Goal: Communication & Community: Answer question/provide support

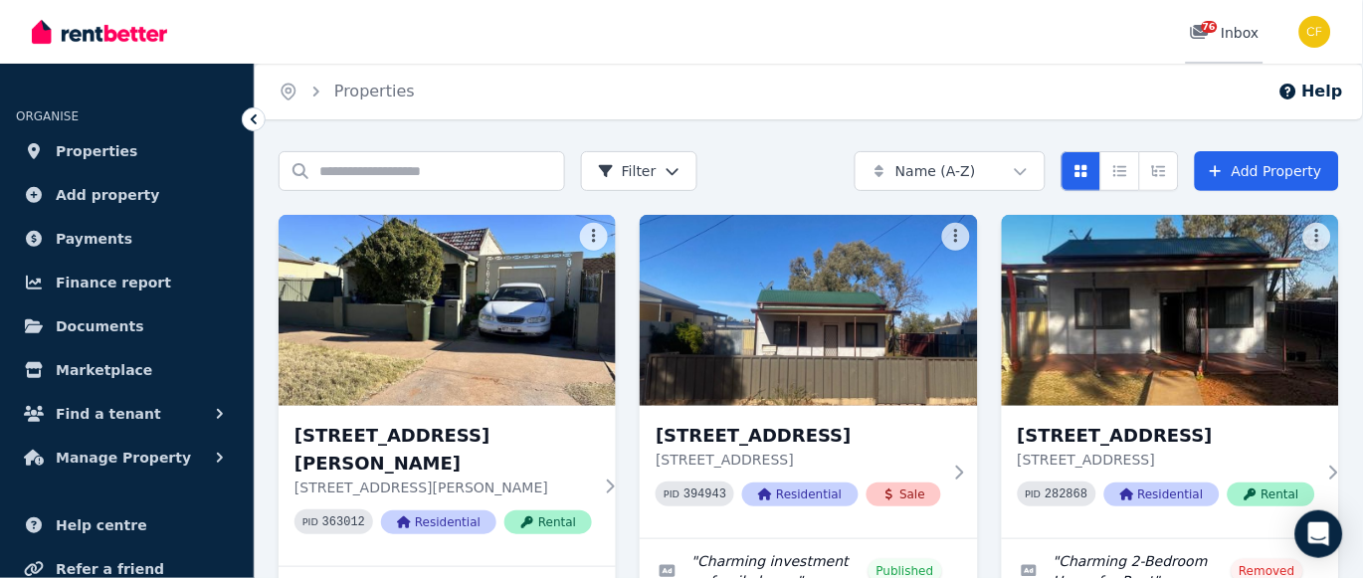
click at [1206, 28] on span "76" at bounding box center [1210, 27] width 16 height 12
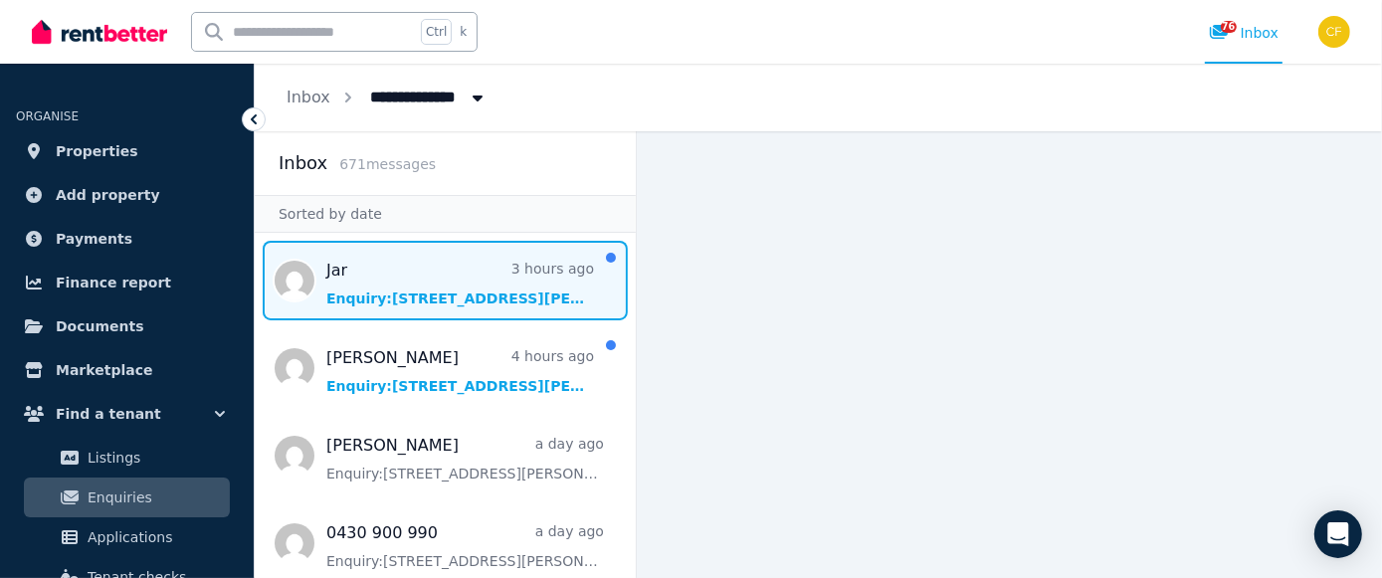
click at [445, 297] on span "Message list" at bounding box center [445, 281] width 381 height 80
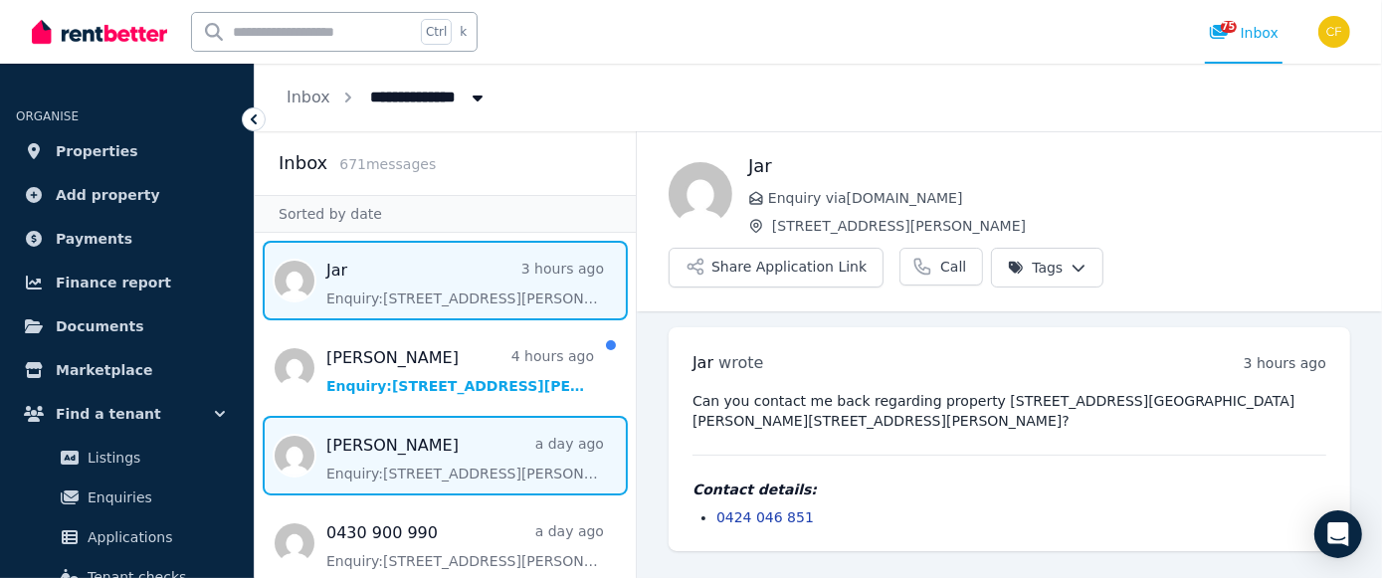
click at [411, 458] on span "Message list" at bounding box center [445, 456] width 381 height 80
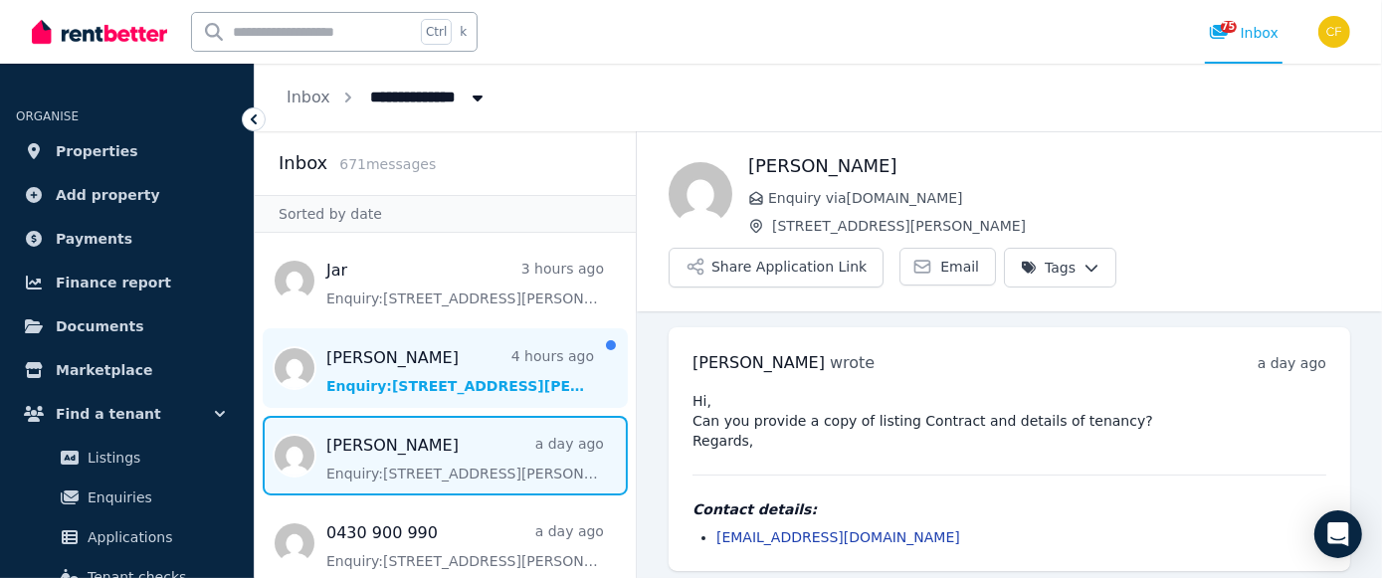
scroll to position [8, 0]
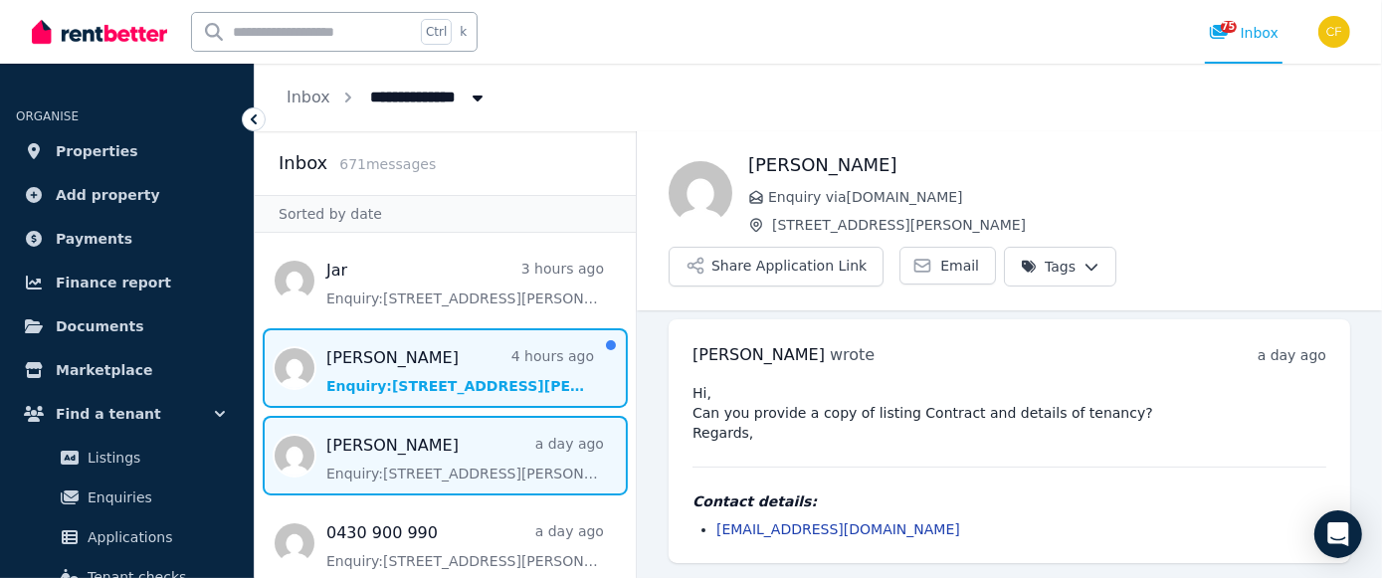
click at [417, 379] on span "Message list" at bounding box center [445, 368] width 381 height 80
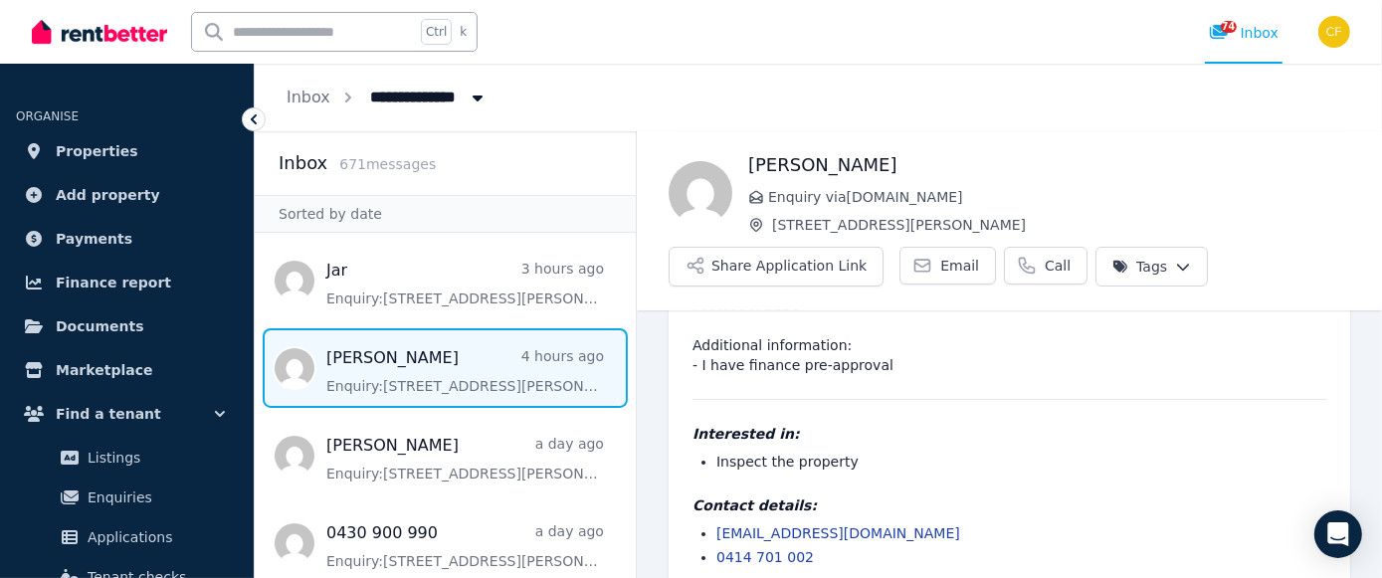
scroll to position [223, 0]
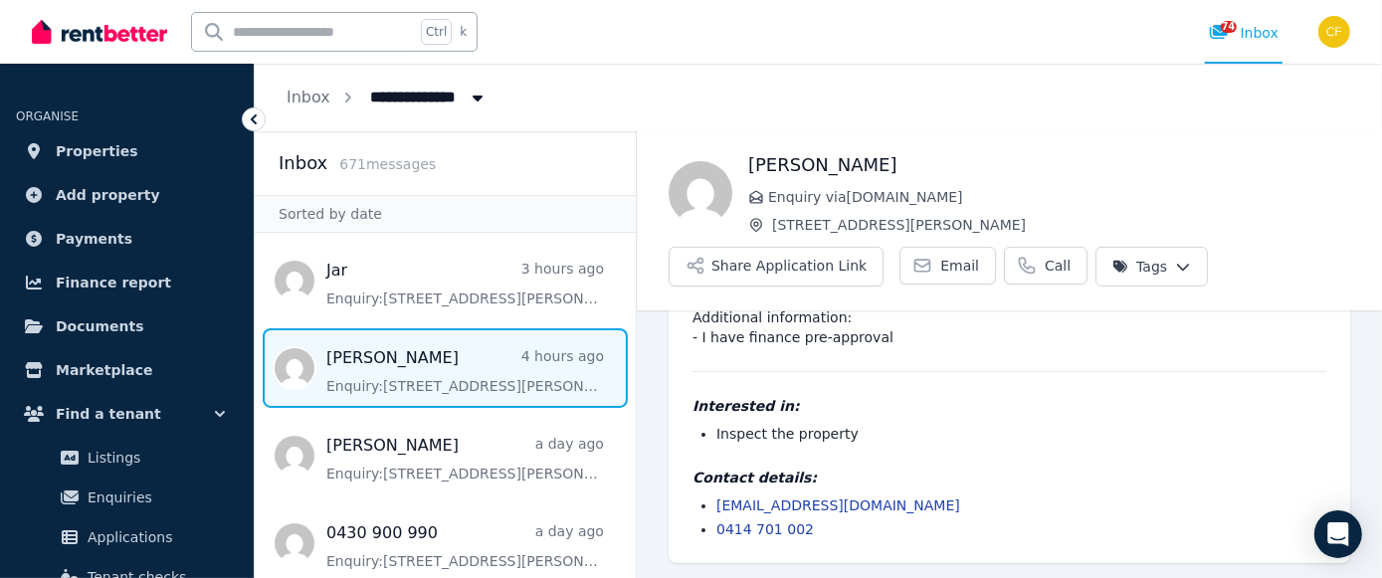
click at [942, 513] on li "[EMAIL_ADDRESS][DOMAIN_NAME]" at bounding box center [1021, 505] width 610 height 20
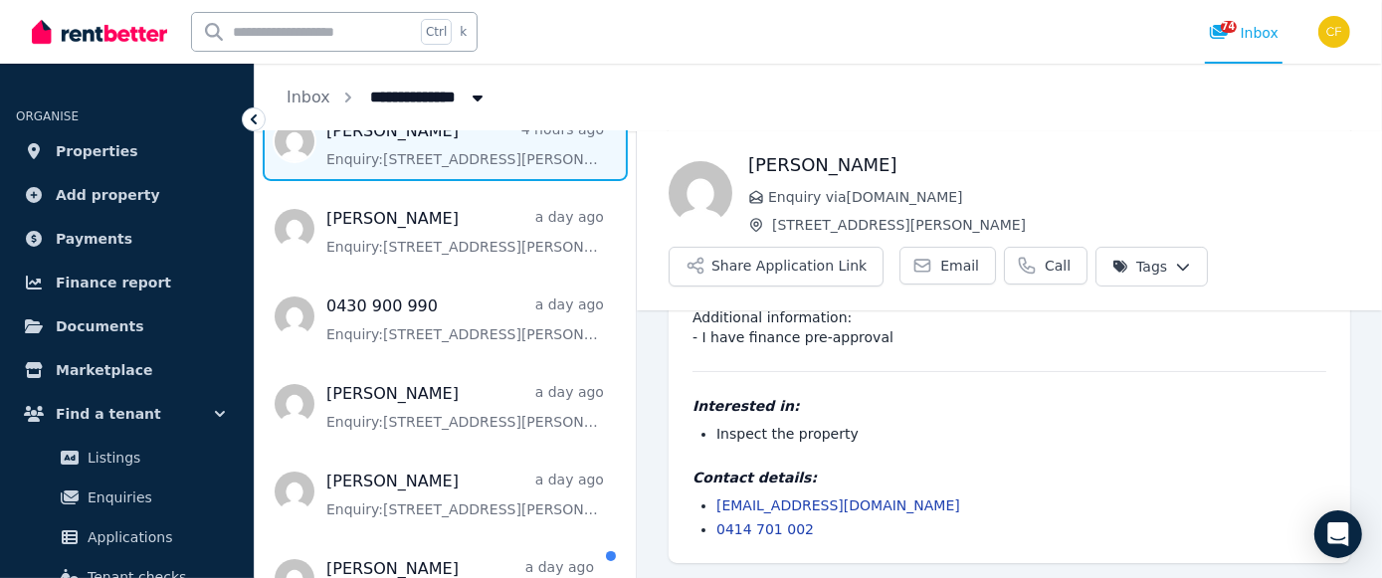
scroll to position [250, 0]
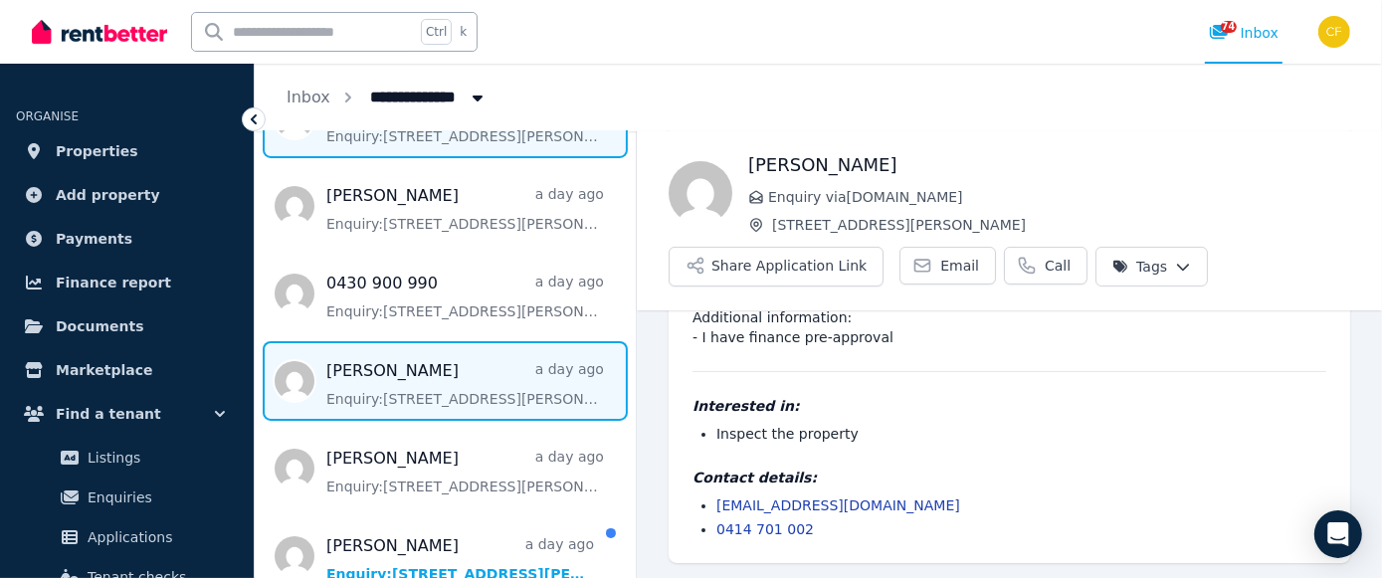
click at [448, 375] on span "Message list" at bounding box center [445, 381] width 381 height 80
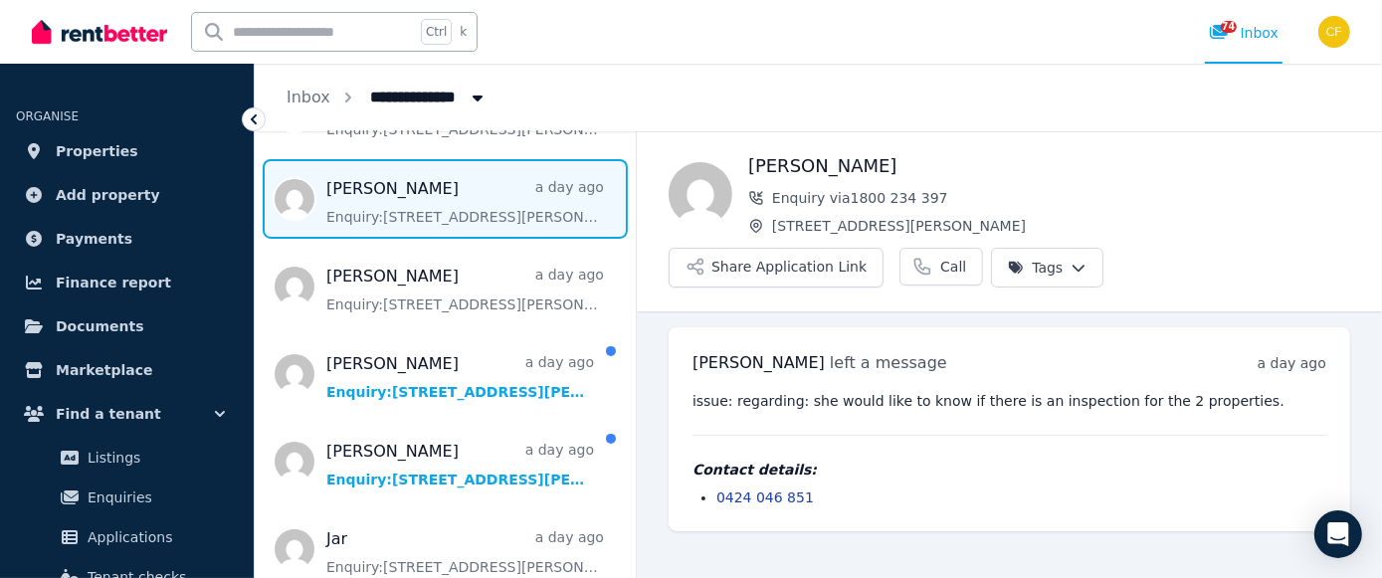
scroll to position [433, 0]
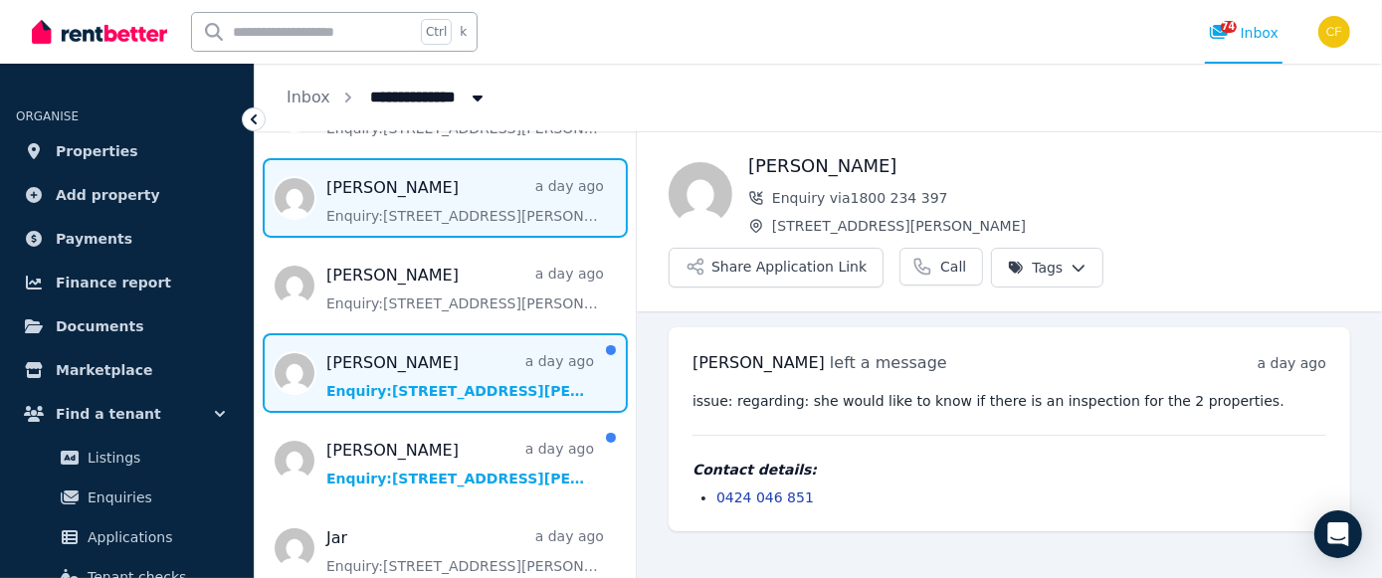
click at [432, 383] on span "Message list" at bounding box center [445, 373] width 381 height 80
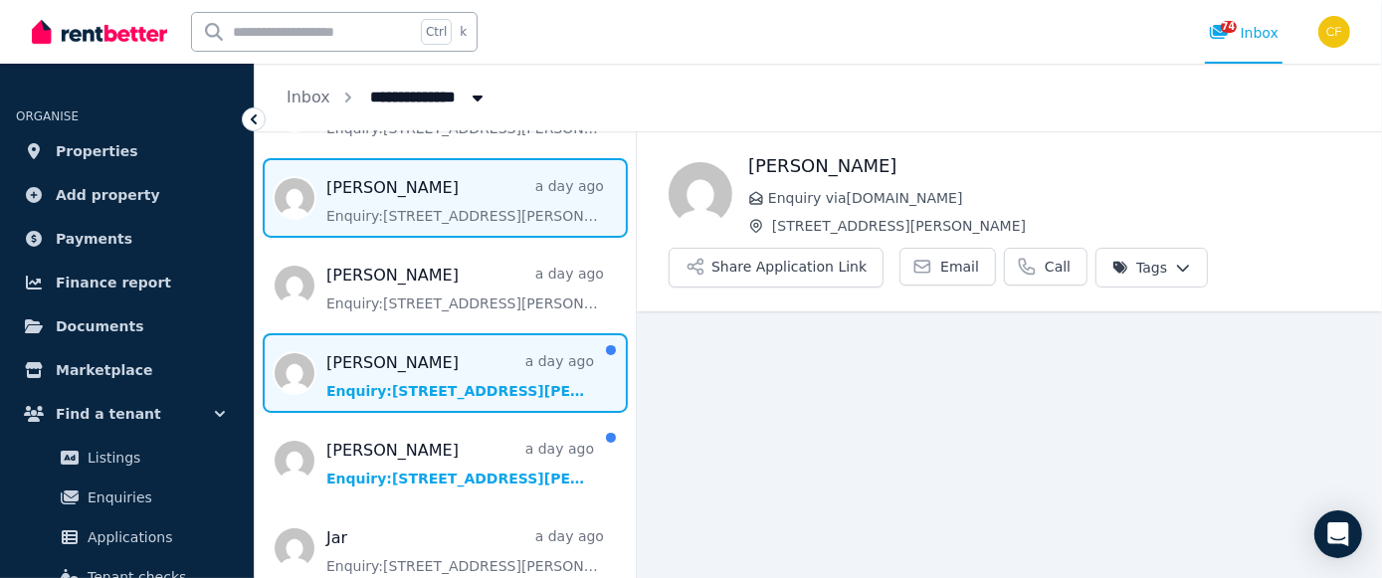
scroll to position [12, 0]
click at [433, 223] on span "Message list" at bounding box center [445, 198] width 381 height 80
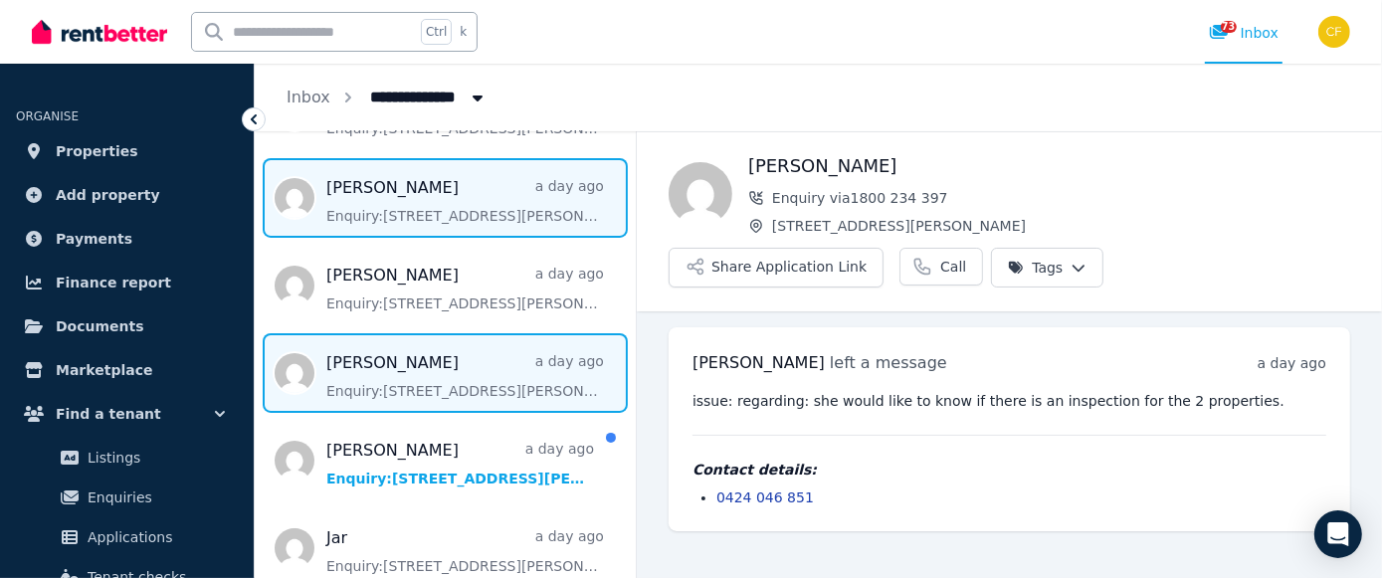
click at [429, 376] on span "Message list" at bounding box center [445, 373] width 381 height 80
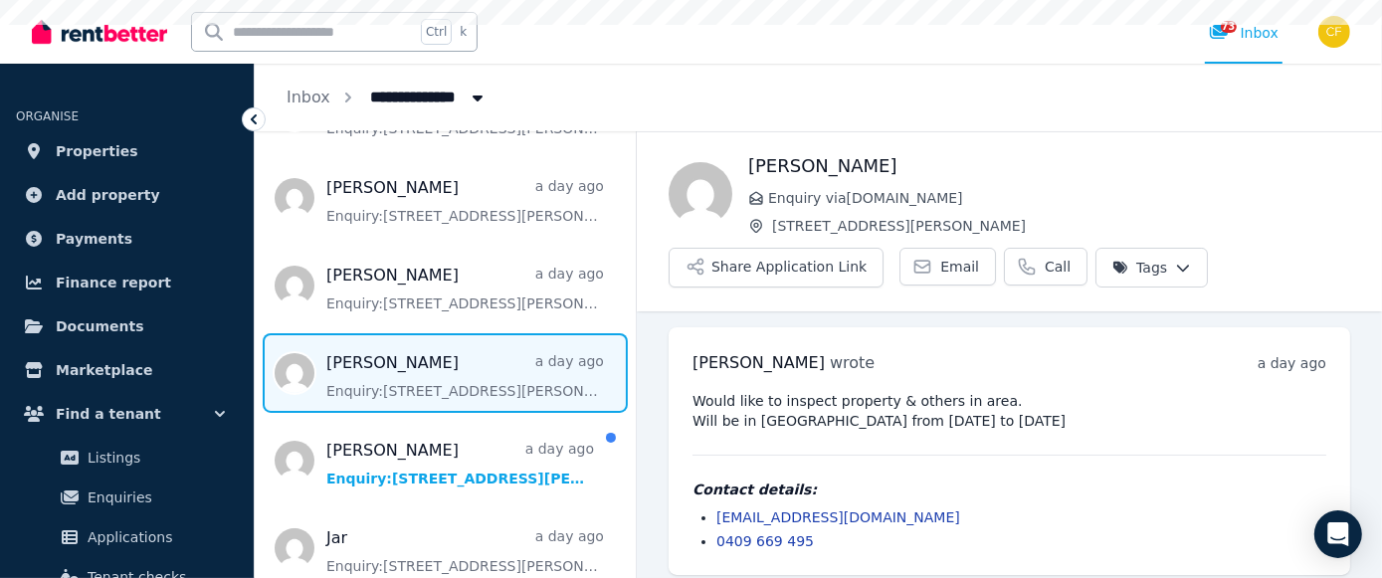
scroll to position [12, 0]
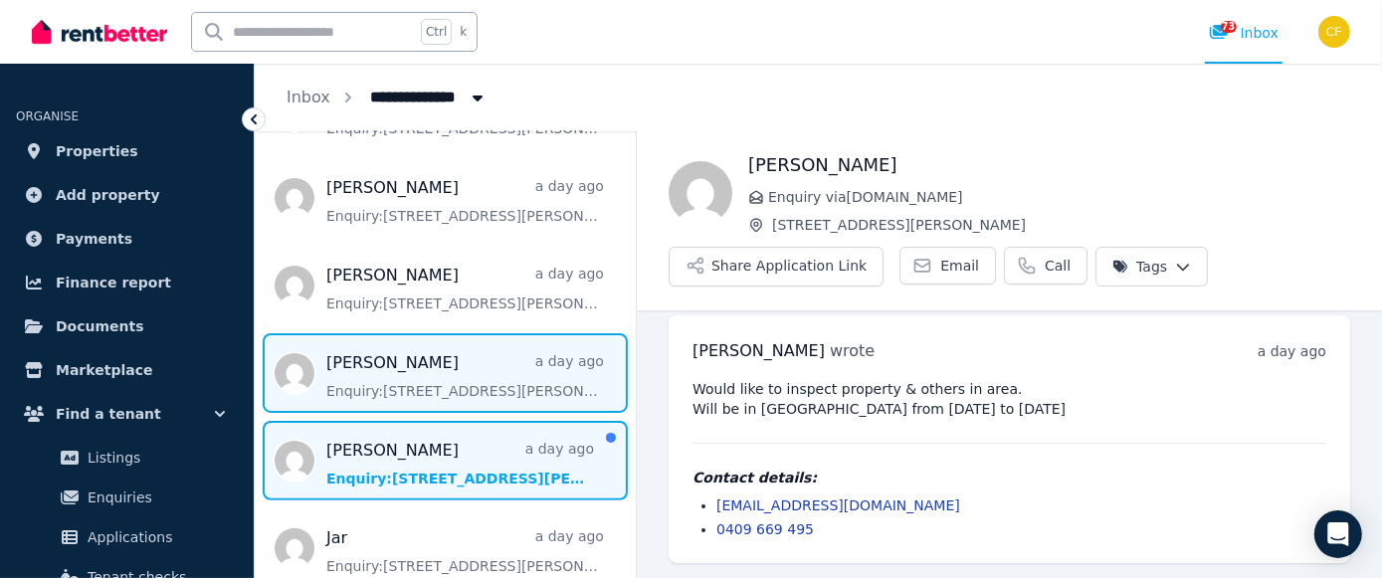
click at [430, 473] on span "Message list" at bounding box center [445, 461] width 381 height 80
